Goal: Transaction & Acquisition: Book appointment/travel/reservation

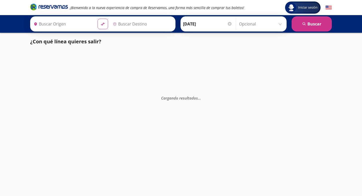
type input "[GEOGRAPHIC_DATA], [GEOGRAPHIC_DATA]"
type input "Terminal de Autobuses Papagayo, [GEOGRAPHIC_DATA]"
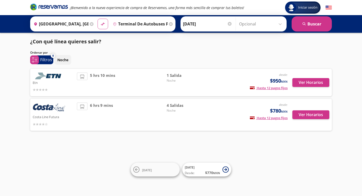
click at [299, 87] on div "Ver Horarios" at bounding box center [309, 82] width 42 height 20
click at [308, 81] on button "Ver Horarios" at bounding box center [310, 82] width 37 height 9
click at [320, 117] on button "Ver Horarios" at bounding box center [310, 114] width 37 height 9
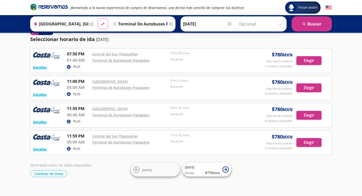
scroll to position [12, 0]
click at [316, 59] on button "Elegir" at bounding box center [308, 60] width 25 height 9
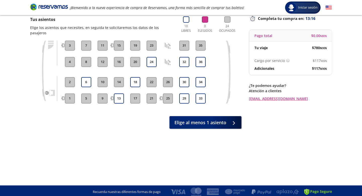
scroll to position [36, 0]
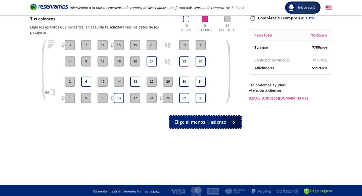
drag, startPoint x: 213, startPoint y: 116, endPoint x: 211, endPoint y: 163, distance: 46.6
click at [211, 163] on div "Asientos de [PERSON_NAME] Pago Paso 1 de 3 Tus asientos Elige los asientos que …" at bounding box center [135, 81] width 211 height 166
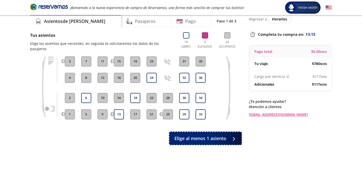
scroll to position [0, 0]
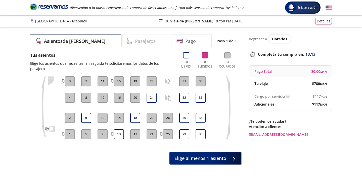
click at [135, 41] on h4 "Pasajeros" at bounding box center [145, 41] width 21 height 7
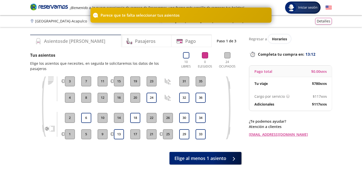
click at [88, 42] on div "Asientos de [PERSON_NAME]" at bounding box center [75, 40] width 91 height 13
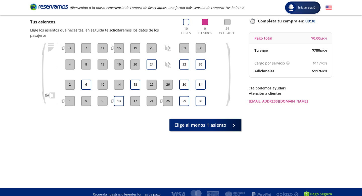
scroll to position [38, 0]
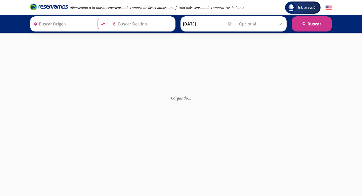
type input "Central del Sur (taxqueña), [GEOGRAPHIC_DATA]"
type input "Terminal de Autobuses Papagayo, [GEOGRAPHIC_DATA]"
